Goal: Task Accomplishment & Management: Manage account settings

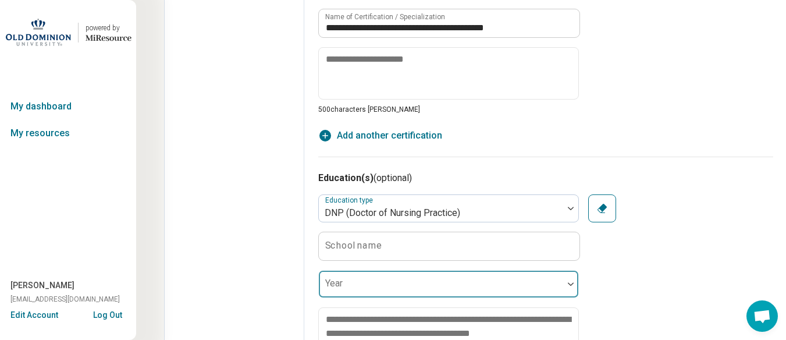
scroll to position [6, 0]
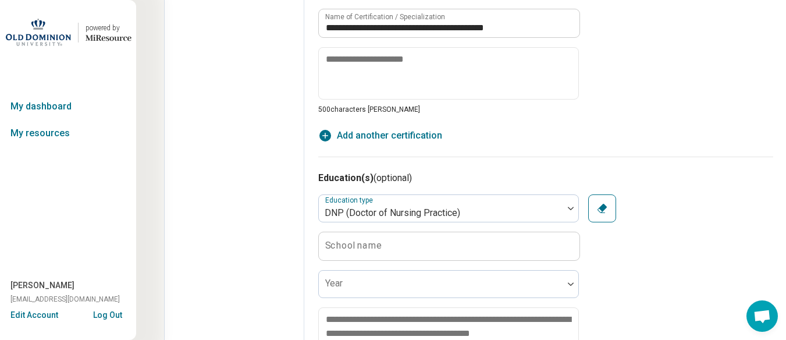
click at [595, 219] on button "Clear" at bounding box center [602, 208] width 28 height 28
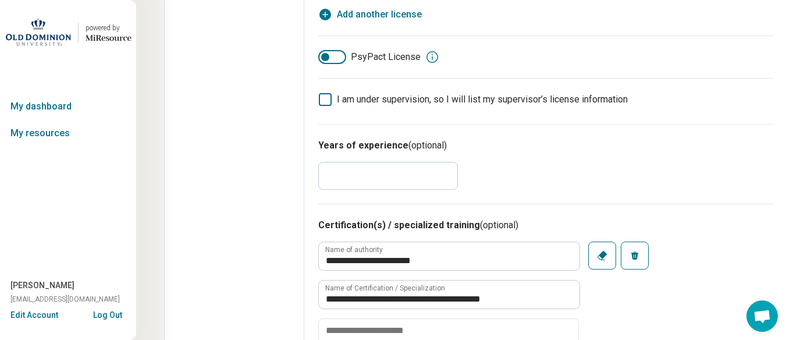
scroll to position [0, 3]
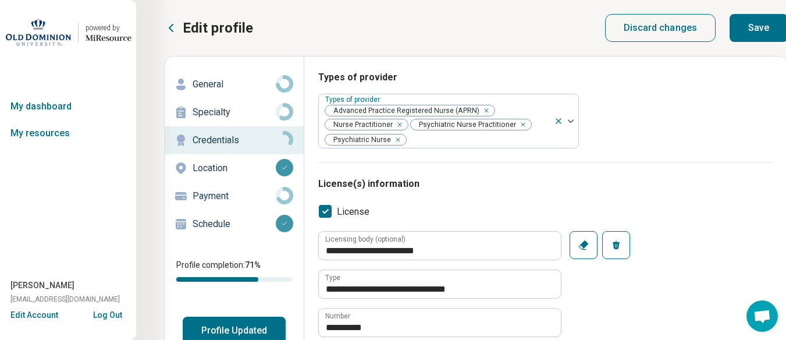
click at [742, 33] on button "Save" at bounding box center [759, 28] width 58 height 28
type textarea "*"
click at [200, 322] on button "Profile Updated" at bounding box center [234, 331] width 103 height 28
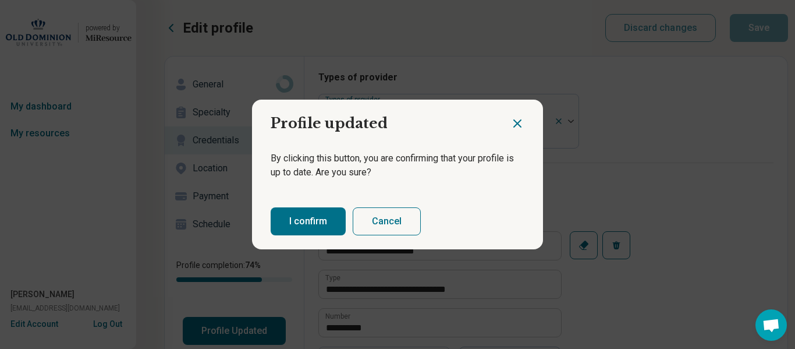
click at [280, 221] on button "I confirm" at bounding box center [308, 221] width 75 height 28
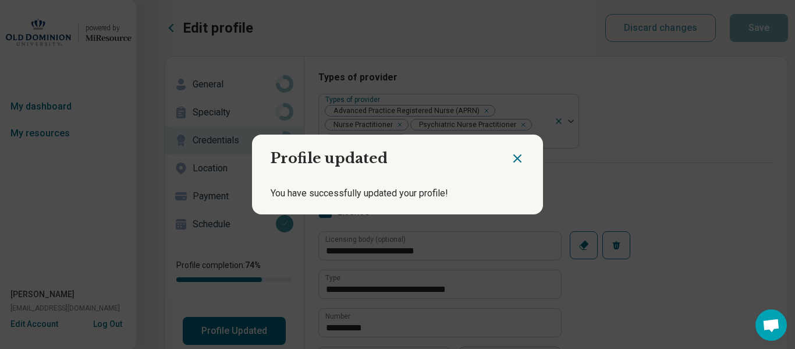
click at [511, 154] on icon "Close dialog" at bounding box center [517, 158] width 14 height 14
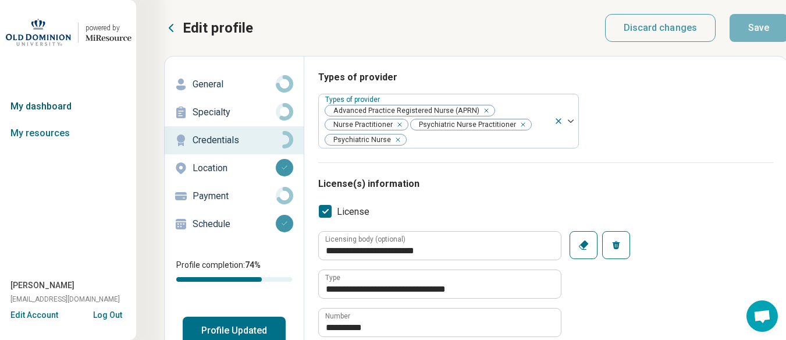
click at [57, 109] on link "My dashboard" at bounding box center [67, 106] width 140 height 27
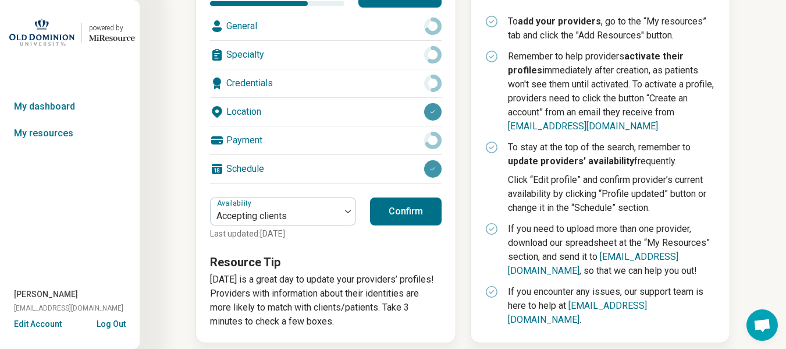
scroll to position [165, 0]
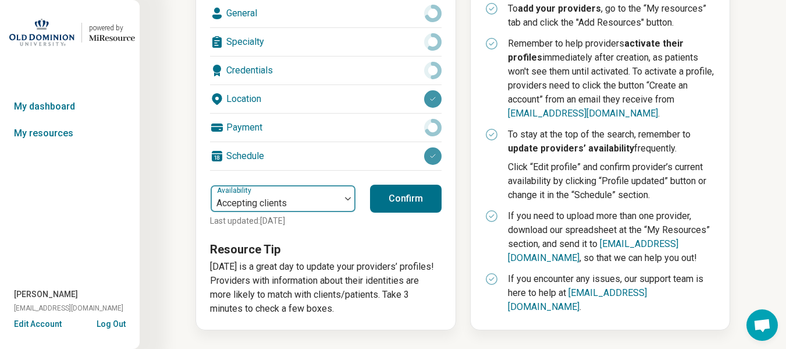
click at [347, 199] on img at bounding box center [348, 198] width 6 height 3
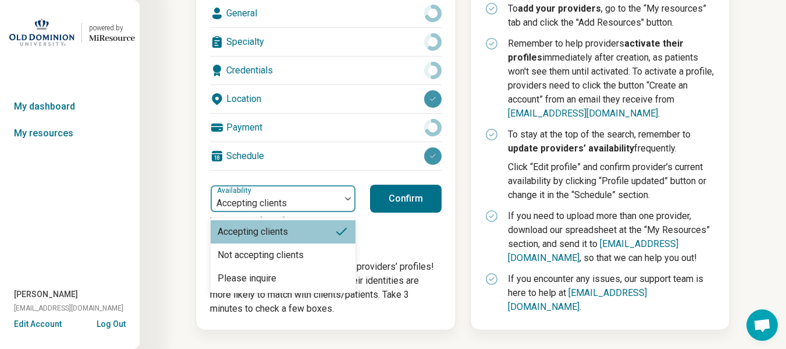
click at [347, 199] on img at bounding box center [348, 198] width 6 height 3
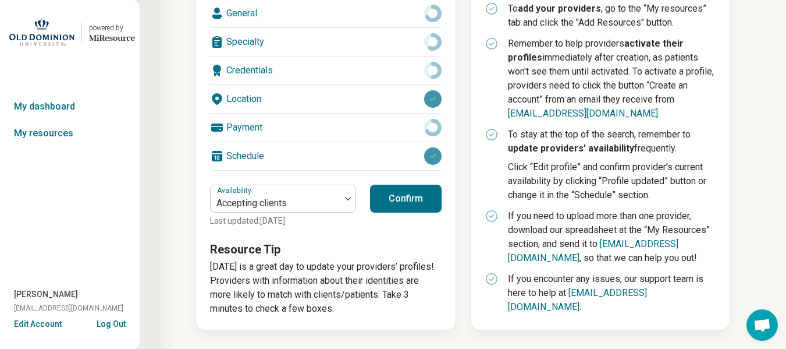
click at [390, 200] on button "Confirm" at bounding box center [406, 198] width 72 height 28
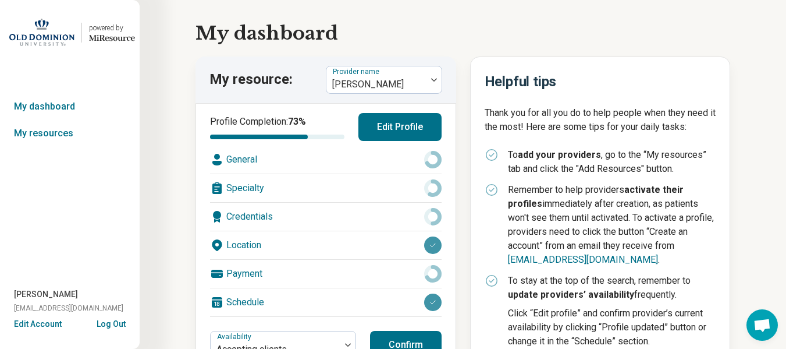
scroll to position [0, 0]
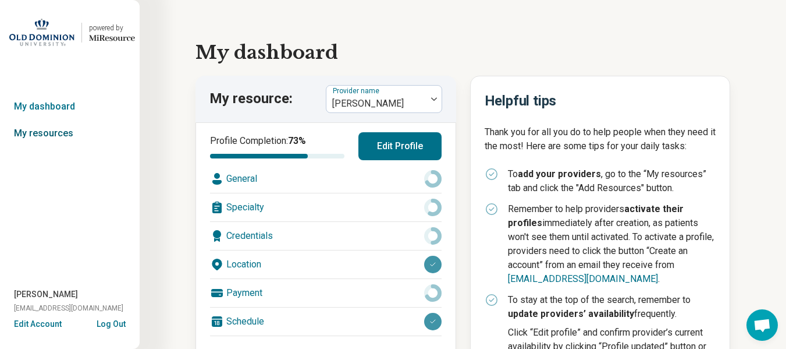
click at [32, 132] on link "My resources" at bounding box center [70, 133] width 140 height 27
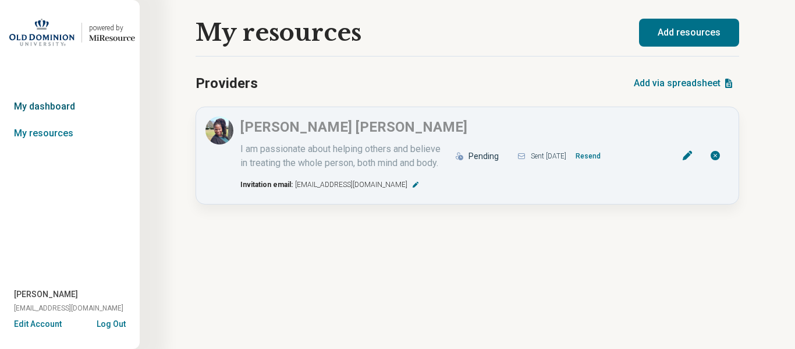
click at [52, 103] on link "My dashboard" at bounding box center [70, 106] width 140 height 27
